Goal: Task Accomplishment & Management: Manage account settings

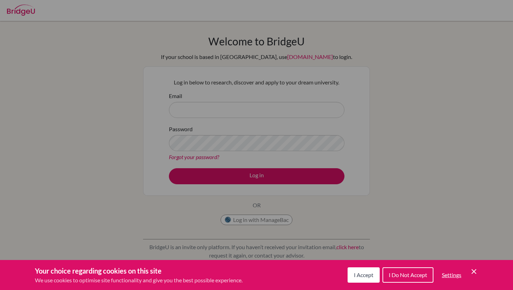
click at [354, 277] on span "I Accept" at bounding box center [364, 275] width 20 height 7
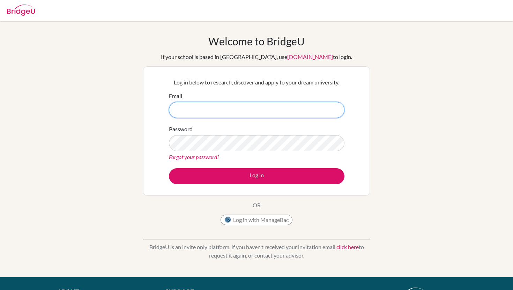
click at [264, 112] on input "Email" at bounding box center [257, 110] width 176 height 16
click at [218, 111] on input "[PERSON_NAME][EMAIL_ADDRESS][PERSON_NAME][DOMAIN_NAME]" at bounding box center [257, 110] width 176 height 16
type input "[PERSON_NAME][EMAIL_ADDRESS][PERSON_NAME][DOMAIN_NAME]"
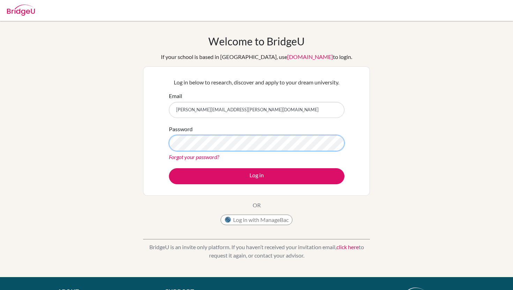
click at [169, 168] on button "Log in" at bounding box center [257, 176] width 176 height 16
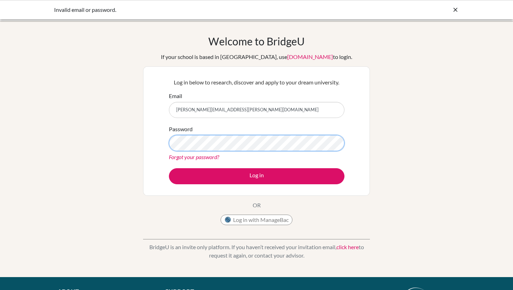
click at [169, 168] on button "Log in" at bounding box center [257, 176] width 176 height 16
